Goal: Task Accomplishment & Management: Use online tool/utility

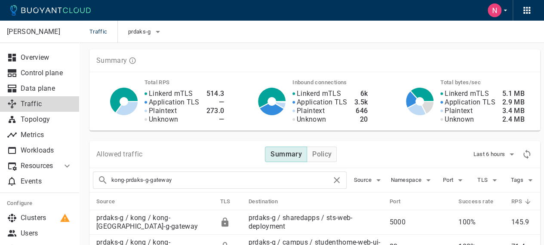
scroll to position [43, 0]
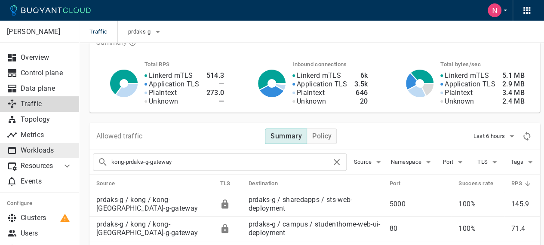
click at [44, 149] on p "Workloads" at bounding box center [47, 150] width 52 height 9
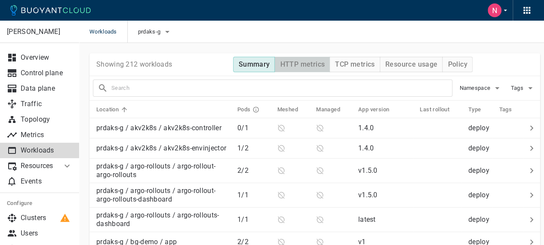
click at [305, 64] on h4 "HTTP metrics" at bounding box center [302, 64] width 45 height 9
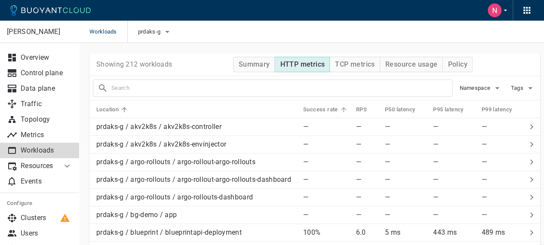
click at [318, 109] on h5 "Success rate" at bounding box center [320, 109] width 35 height 7
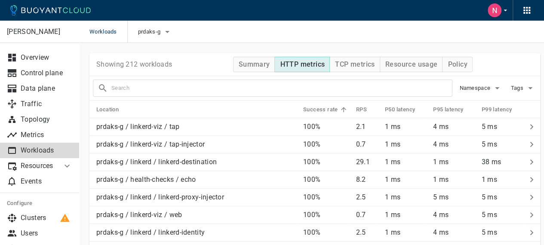
click at [318, 109] on h5 "Success rate" at bounding box center [320, 109] width 35 height 7
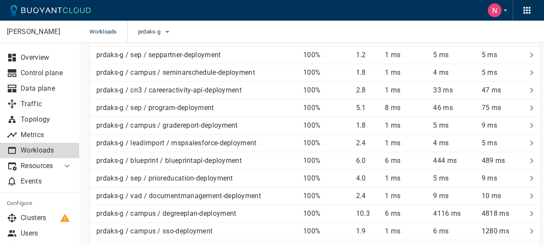
scroll to position [1714, 0]
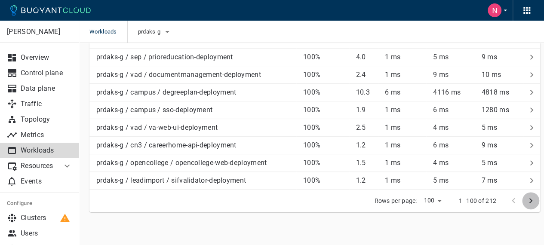
click at [529, 200] on icon "next page" at bounding box center [531, 201] width 10 height 10
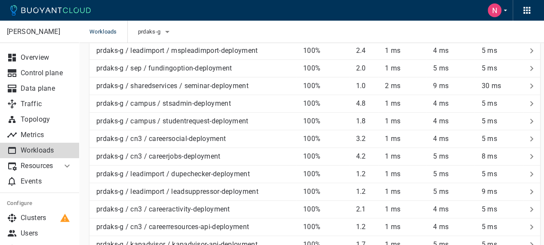
scroll to position [0, 0]
